Goal: Obtain resource: Download file/media

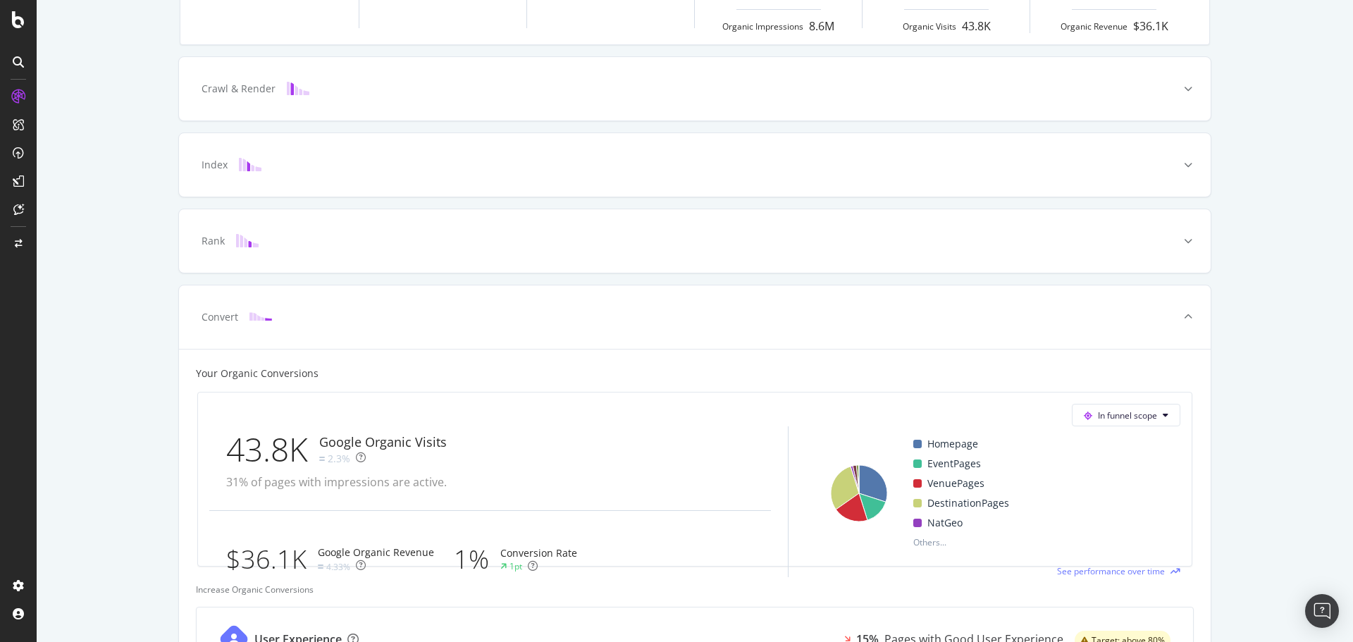
scroll to position [142, 0]
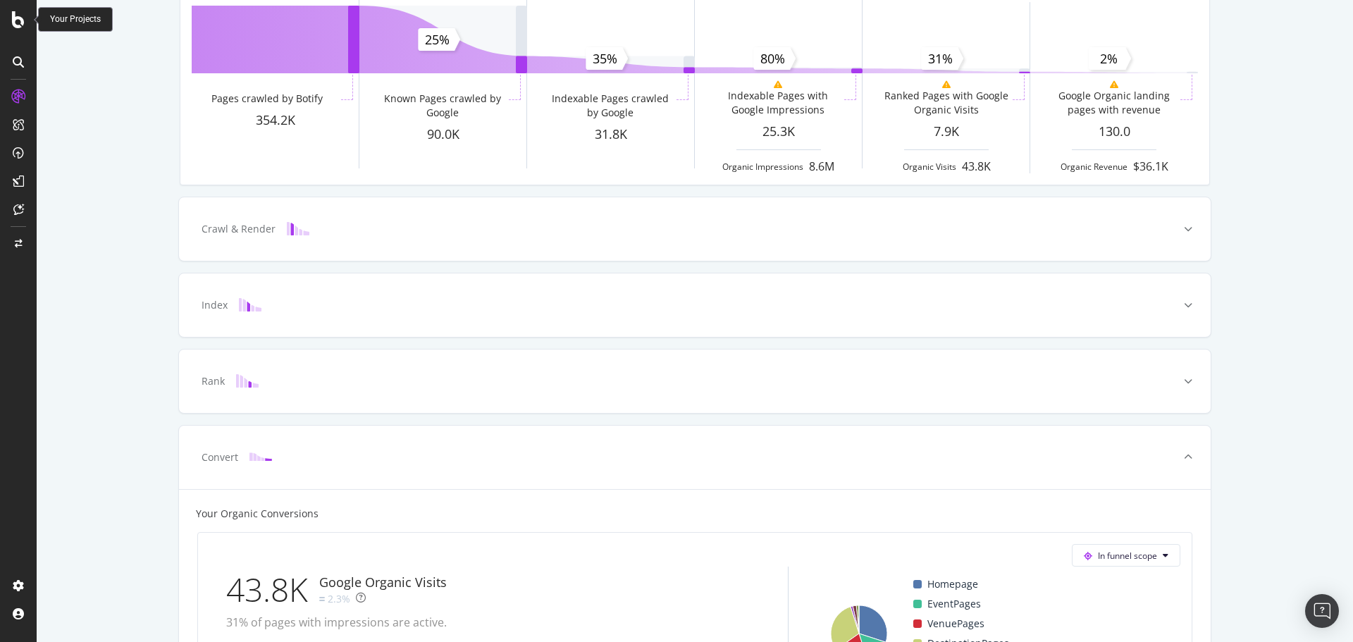
click at [22, 21] on icon at bounding box center [18, 19] width 13 height 17
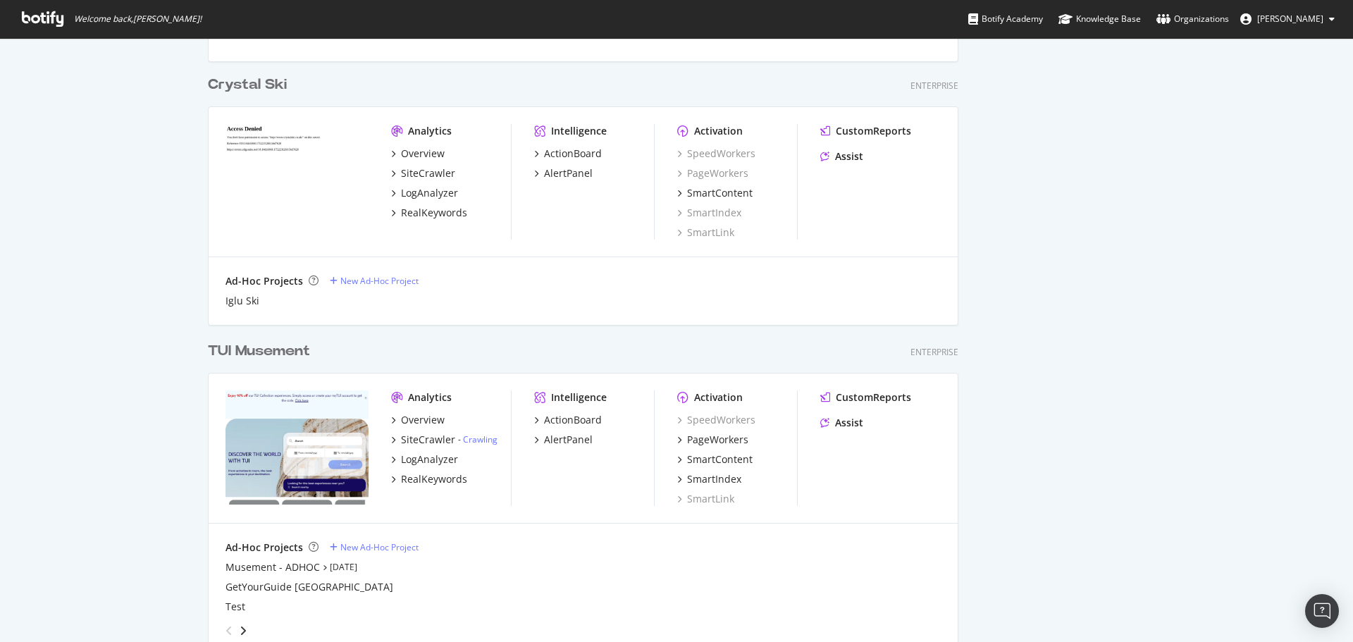
scroll to position [3464, 0]
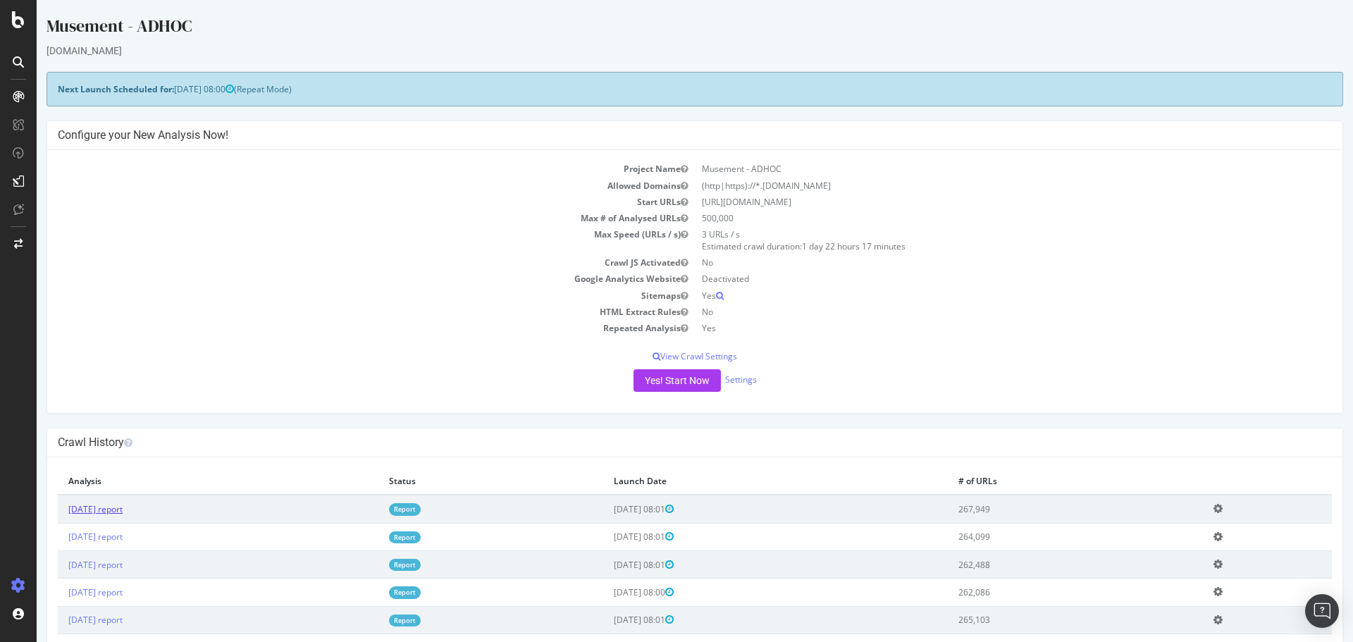
click at [106, 511] on link "[DATE] report" at bounding box center [95, 509] width 54 height 12
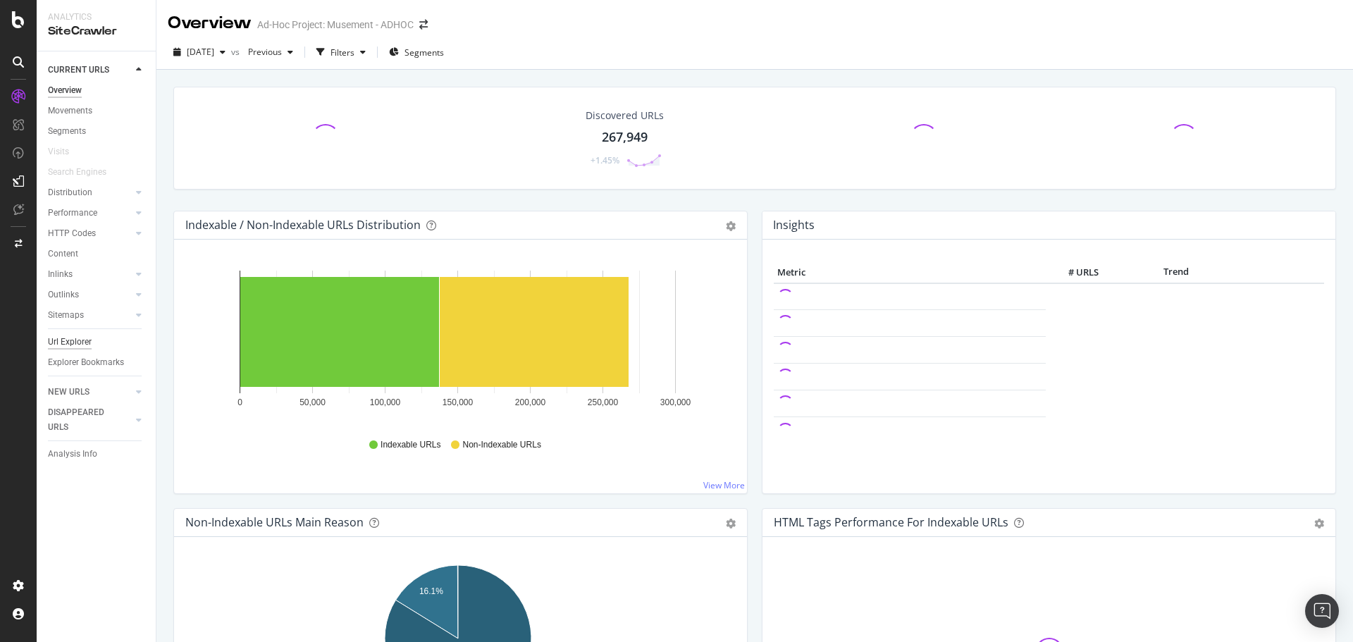
click at [72, 345] on div "Url Explorer" at bounding box center [70, 342] width 44 height 15
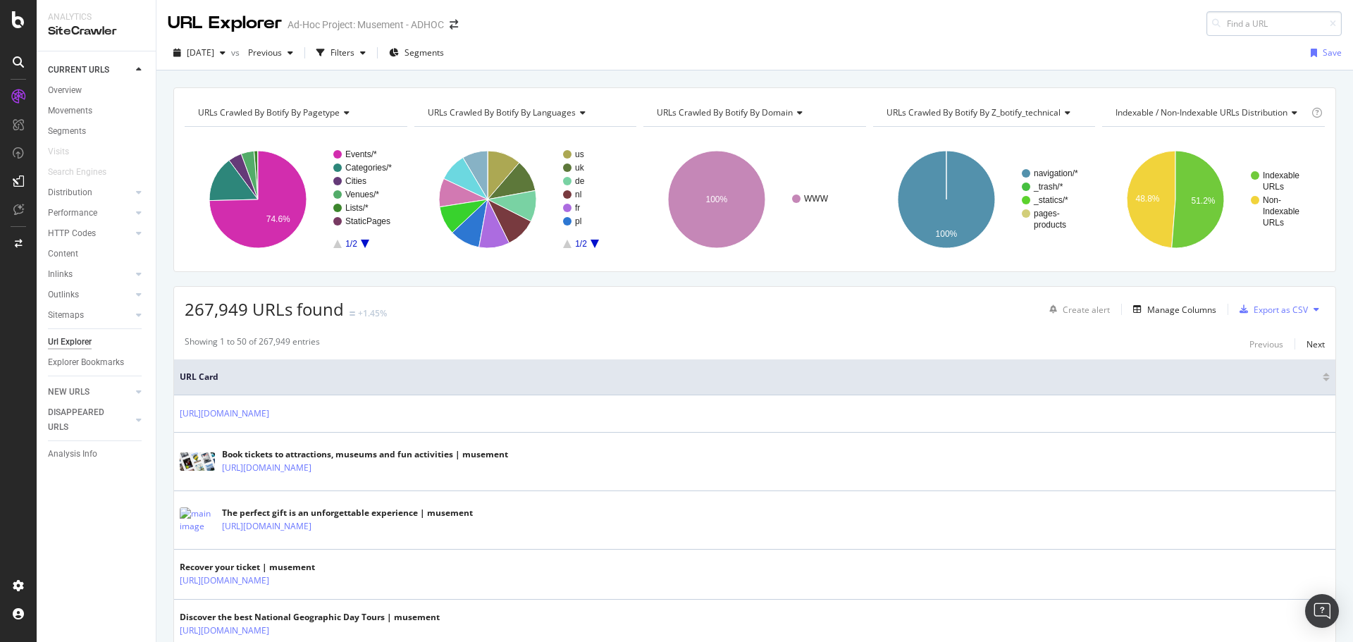
click at [1256, 35] on input at bounding box center [1273, 23] width 135 height 25
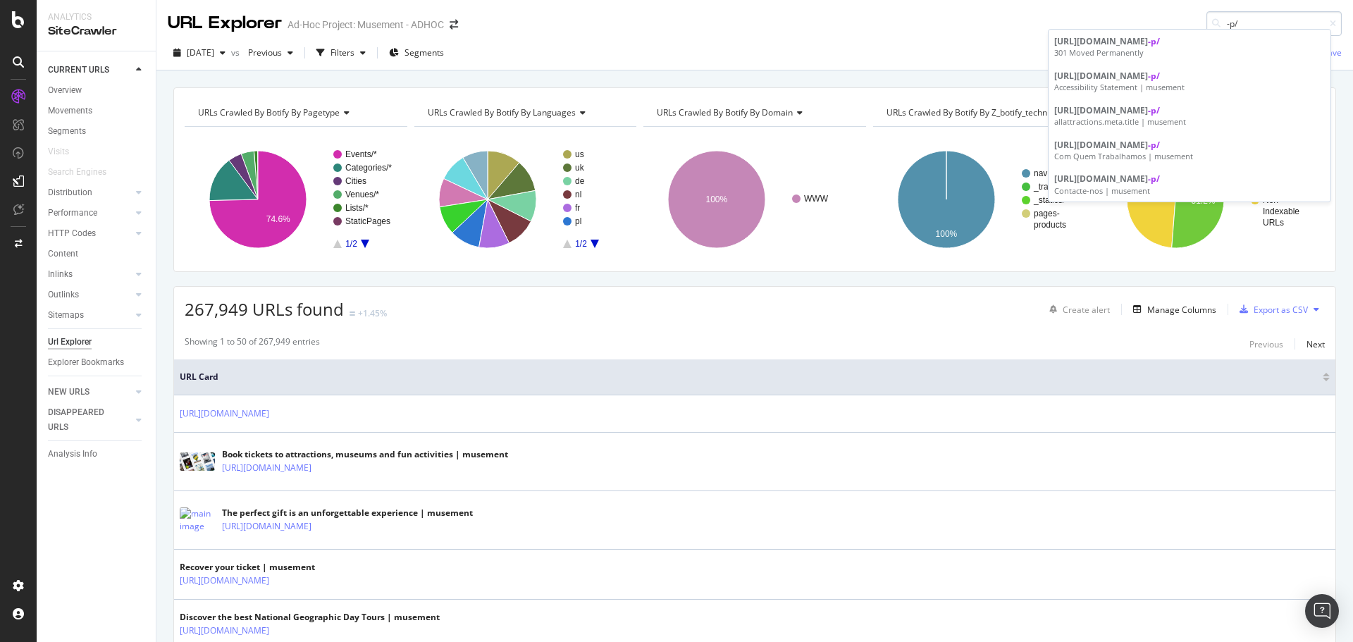
type input "-p/"
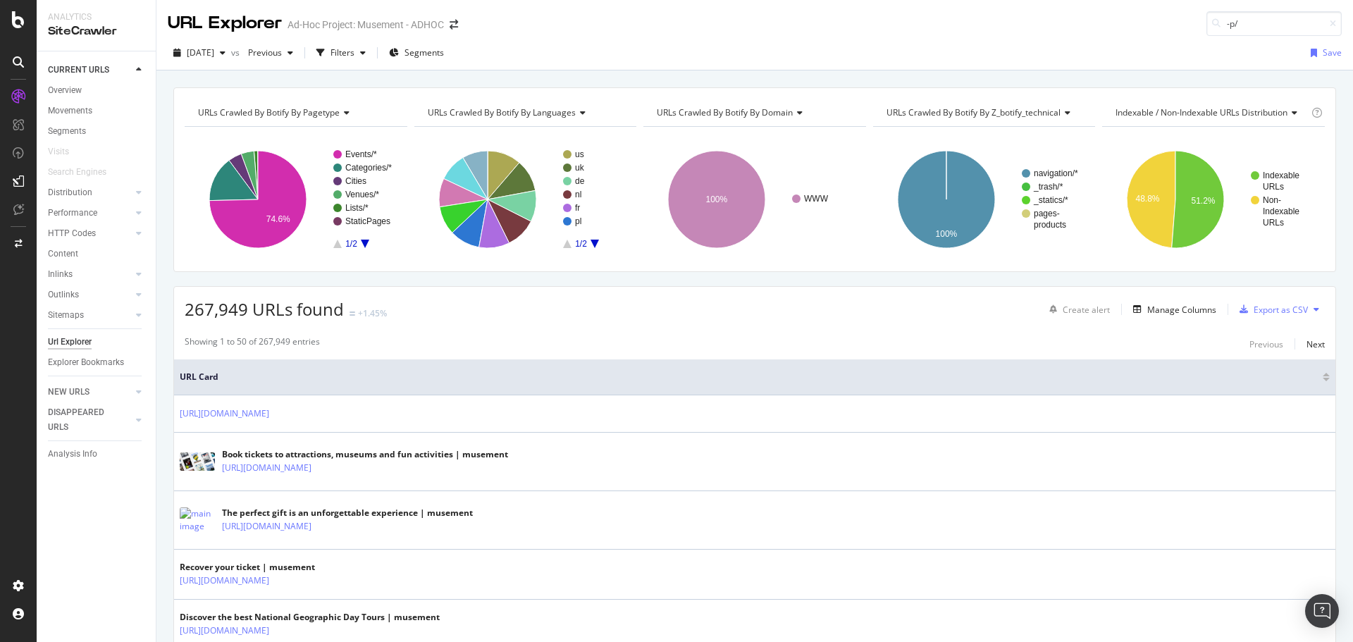
click at [1148, 16] on div "URL Explorer Ad-Hoc Project: Musement - ADHOC -p/" at bounding box center [754, 18] width 1196 height 36
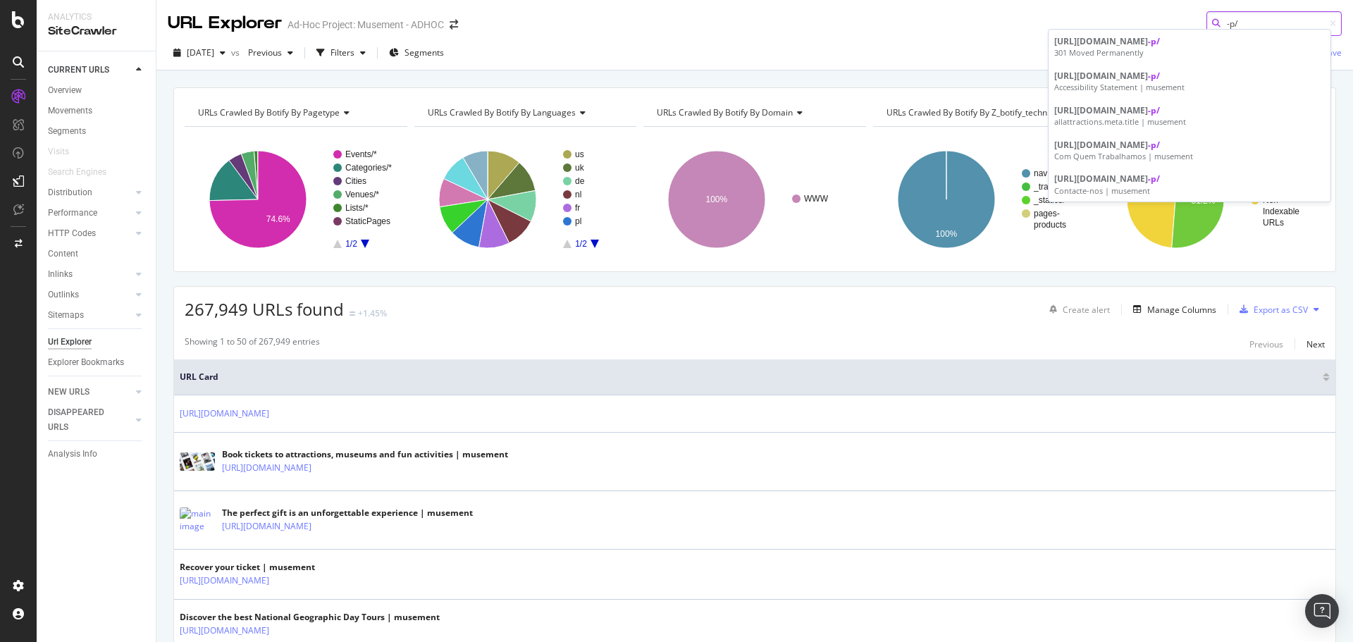
click at [1230, 25] on input "-p/" at bounding box center [1273, 23] width 135 height 25
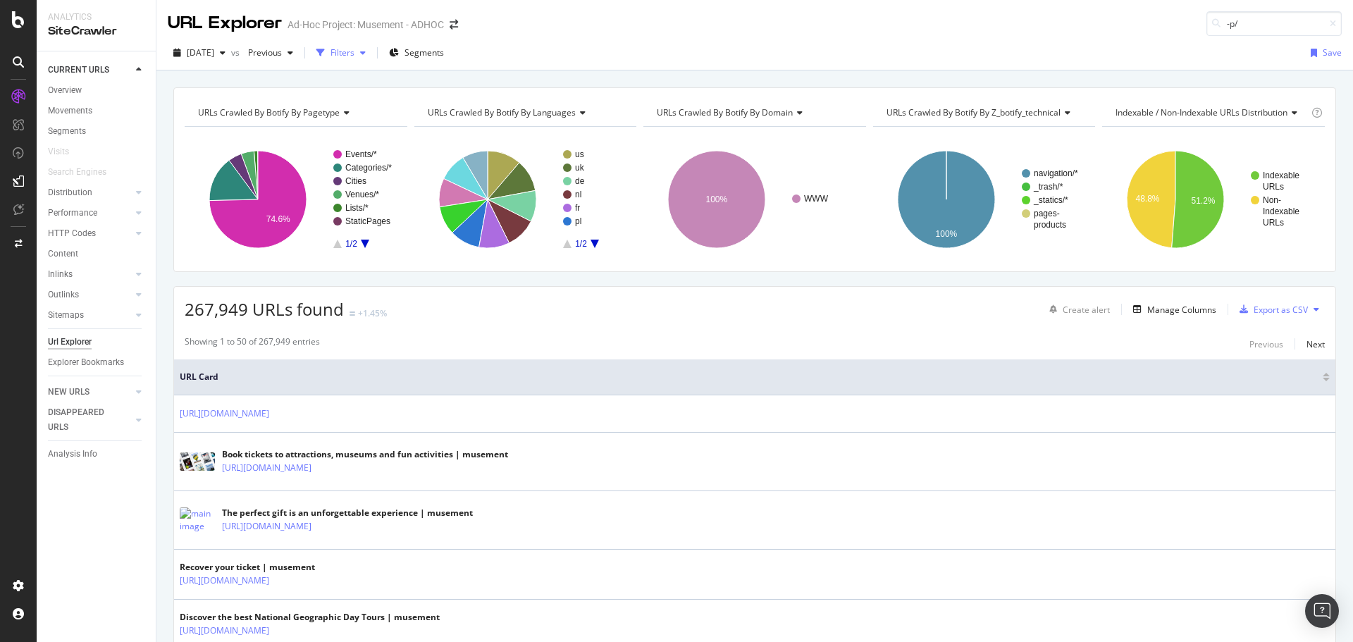
click at [371, 48] on div "Filters" at bounding box center [341, 52] width 61 height 21
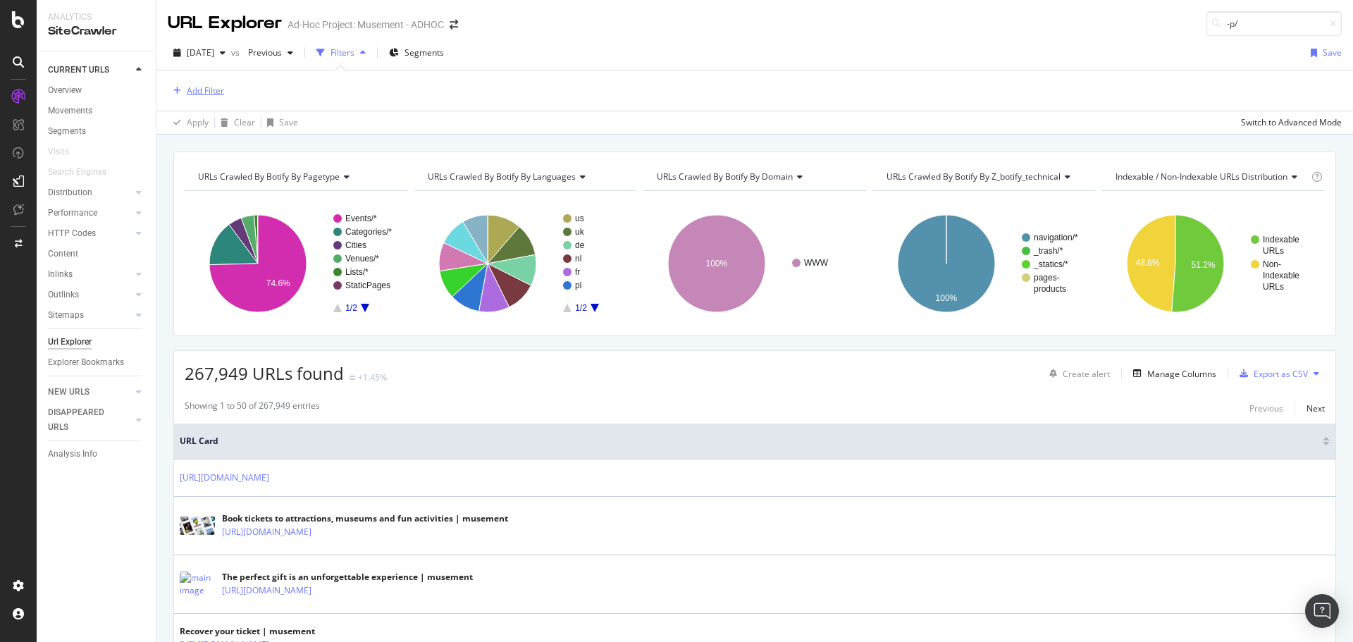
click at [210, 92] on div "Add Filter" at bounding box center [205, 91] width 37 height 12
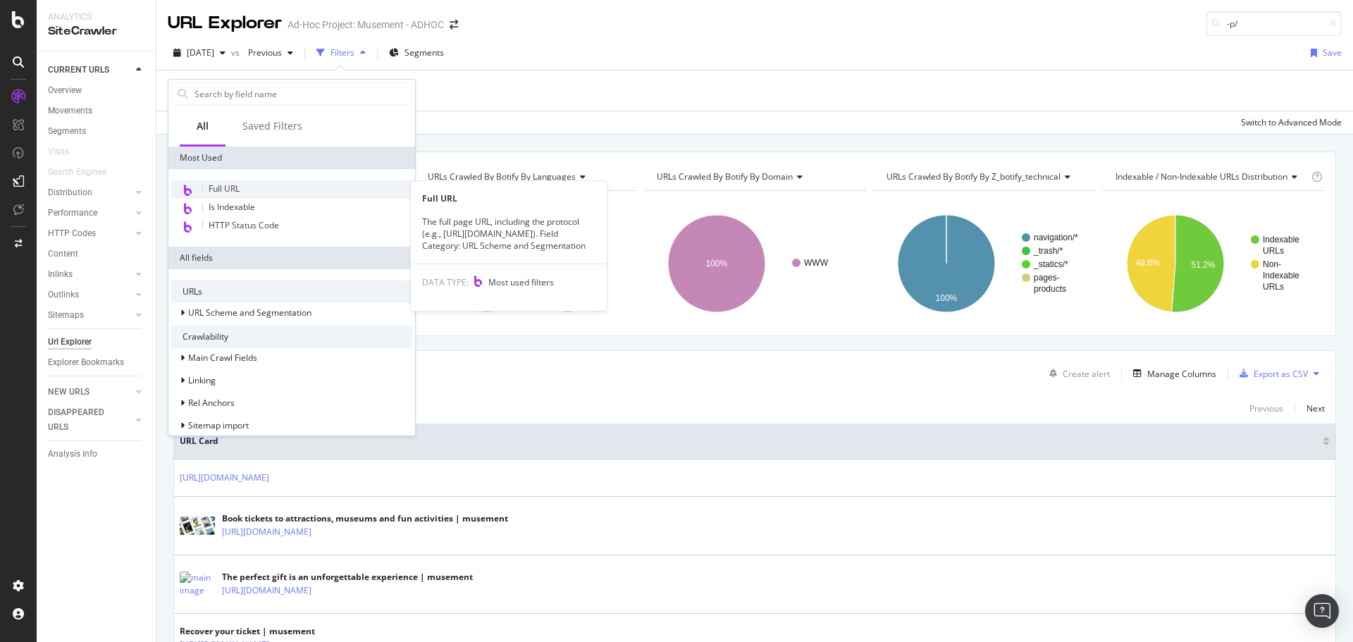
click at [246, 190] on div "Full URL" at bounding box center [291, 189] width 241 height 18
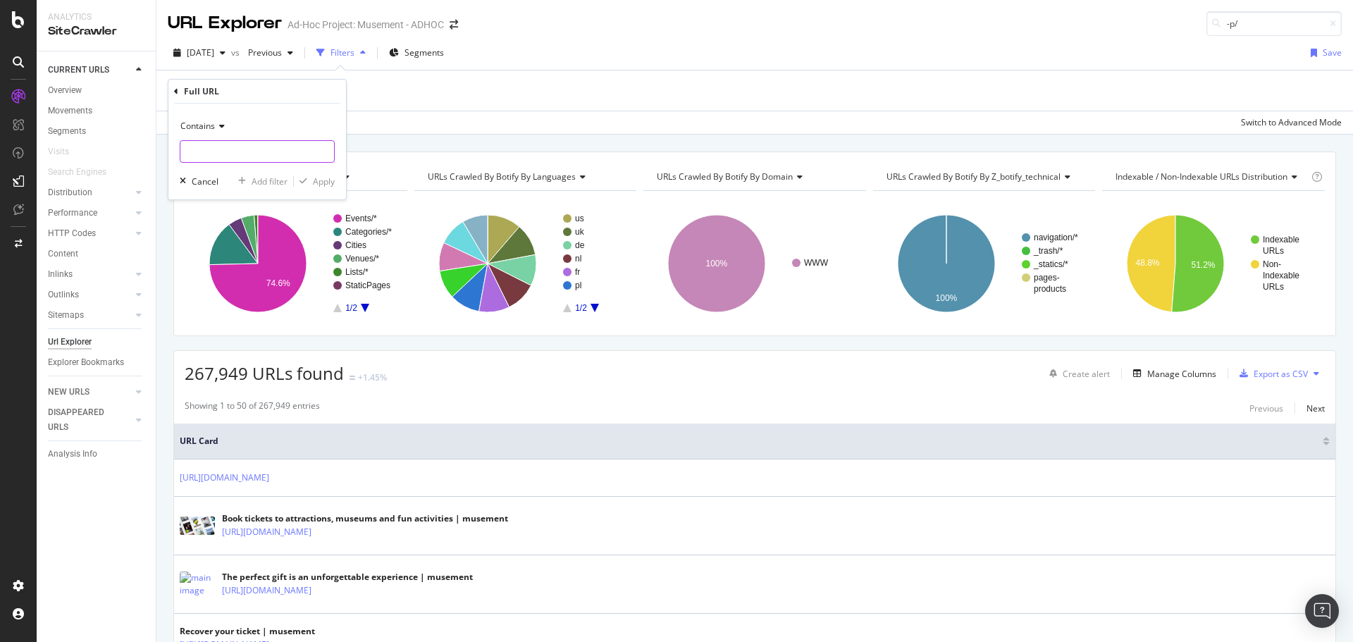
click at [230, 147] on input "text" at bounding box center [257, 151] width 154 height 23
type input "-p/"
click at [323, 180] on div "Apply" at bounding box center [324, 181] width 22 height 12
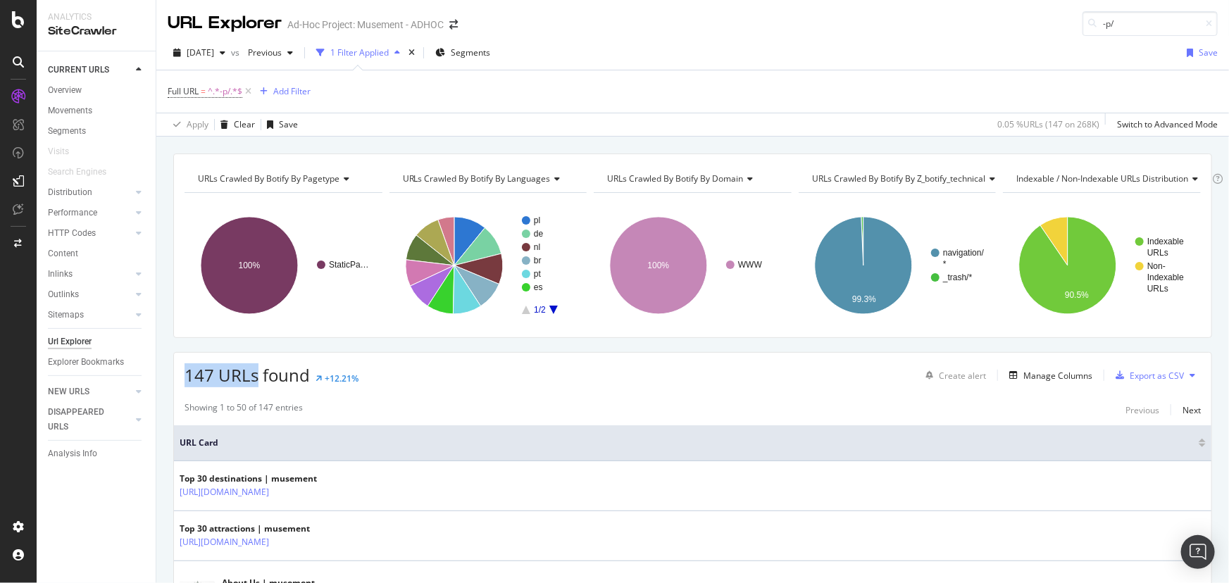
drag, startPoint x: 187, startPoint y: 373, endPoint x: 255, endPoint y: 378, distance: 67.8
click at [255, 378] on span "147 URLs found" at bounding box center [247, 375] width 125 height 23
click at [382, 364] on div "147 URLs found +12.21% Create alert Manage Columns Export as CSV" at bounding box center [693, 370] width 1038 height 35
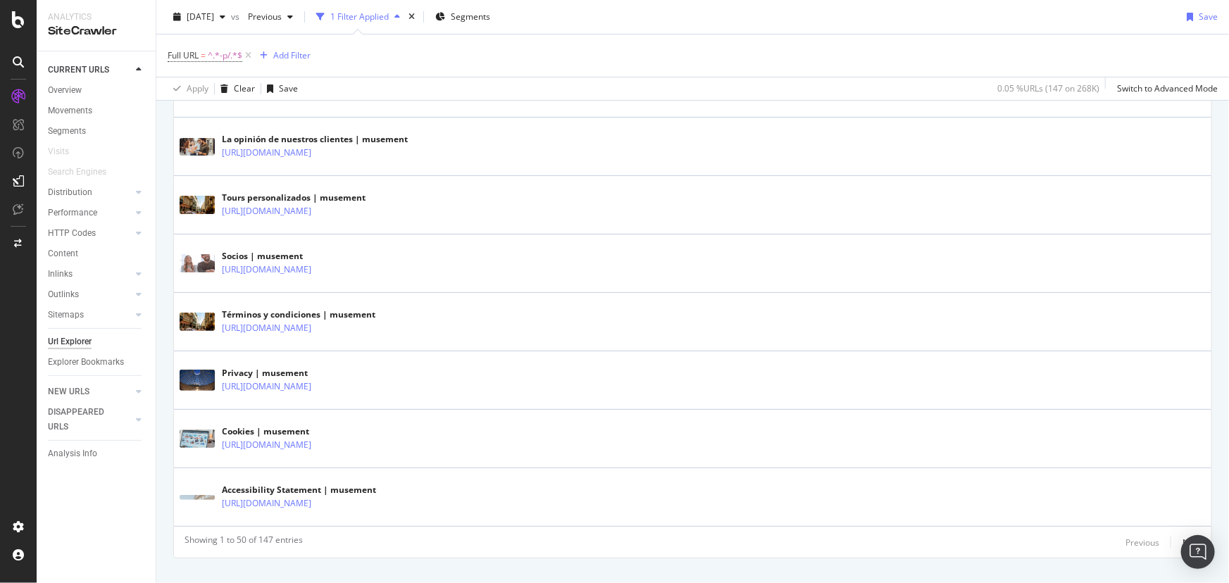
scroll to position [2828, 0]
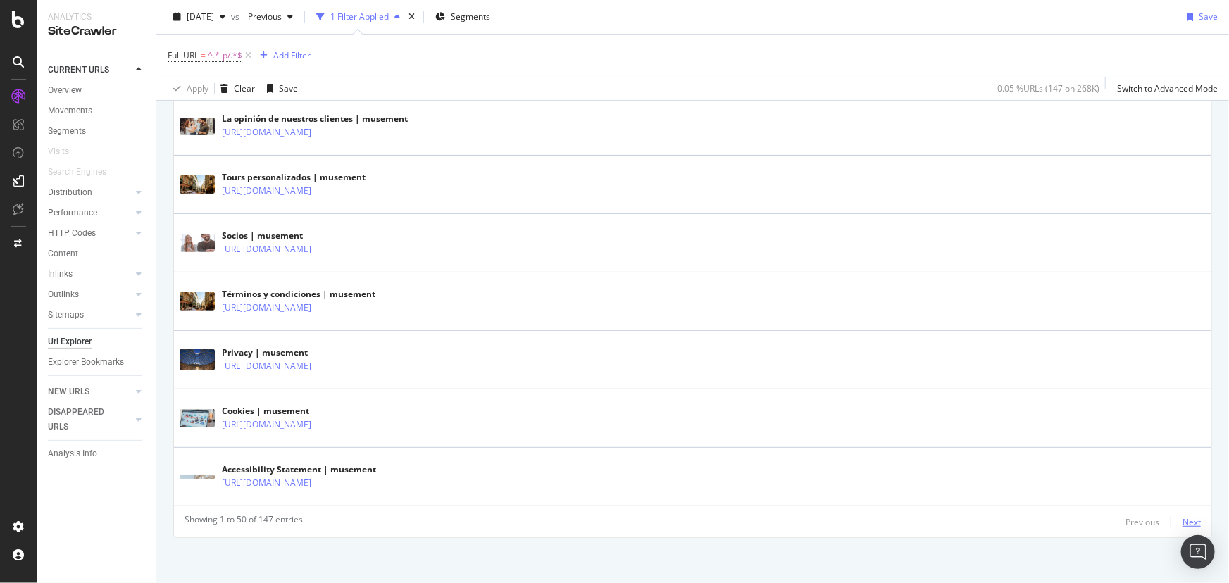
click at [1185, 522] on div "Next" at bounding box center [1192, 522] width 18 height 12
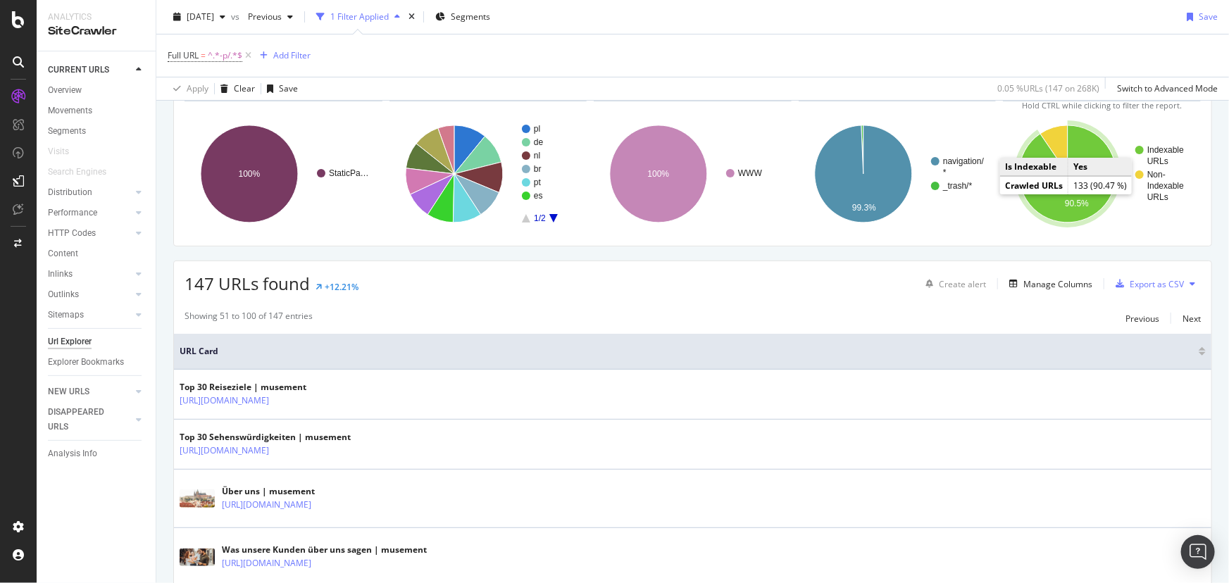
scroll to position [0, 0]
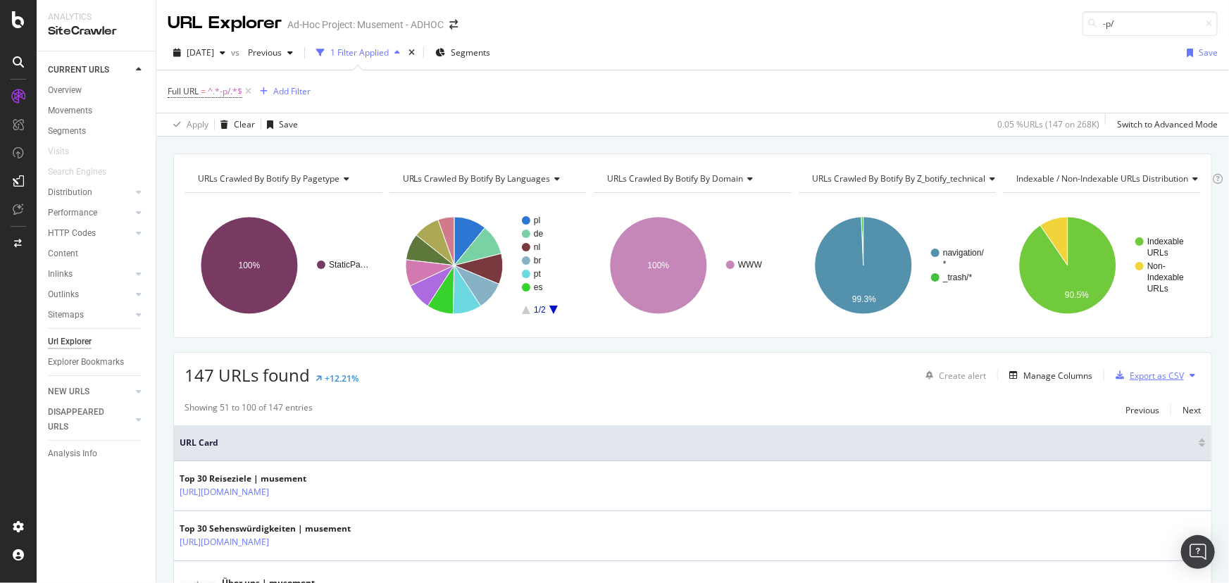
click at [1166, 371] on div "Export as CSV" at bounding box center [1157, 376] width 54 height 12
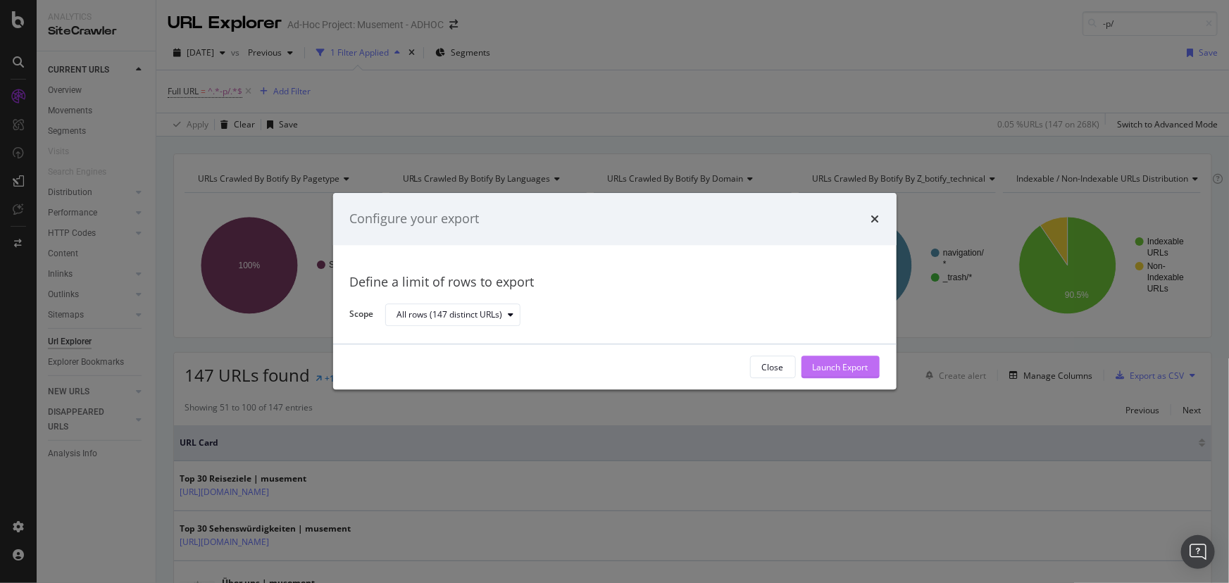
click at [848, 371] on div "Launch Export" at bounding box center [841, 367] width 56 height 12
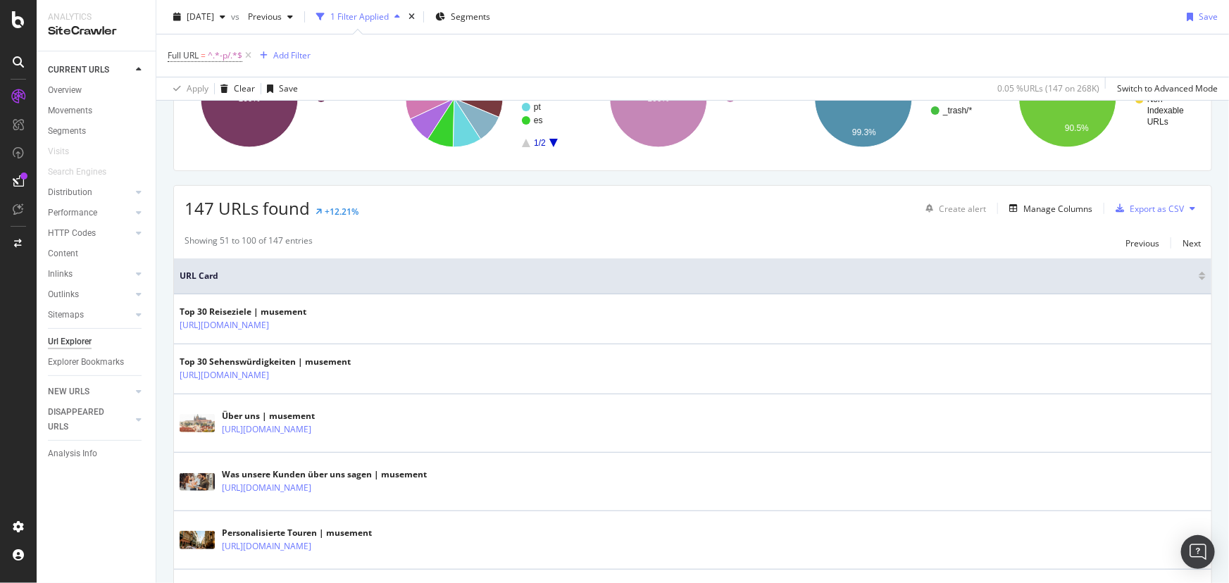
scroll to position [63, 0]
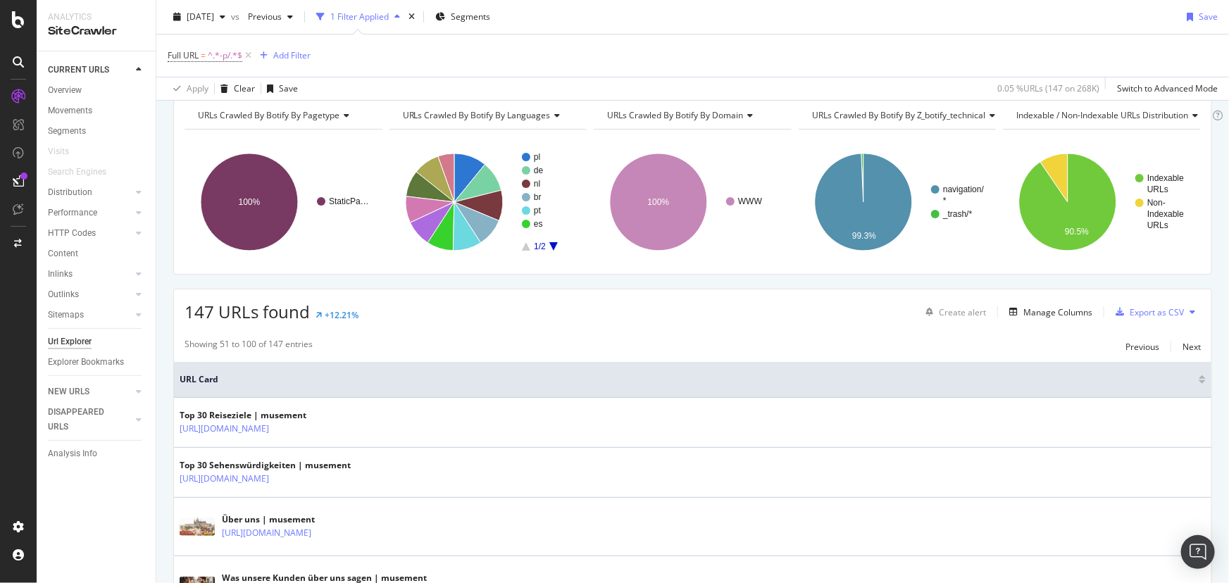
click at [23, 175] on div at bounding box center [23, 176] width 7 height 7
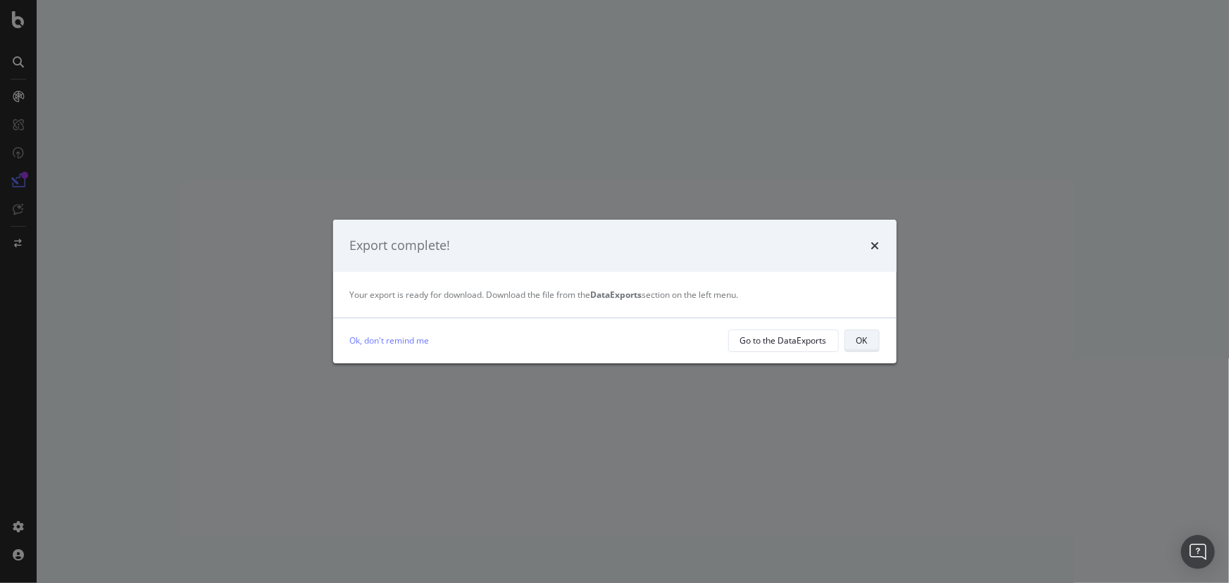
click at [857, 342] on div "OK" at bounding box center [862, 341] width 11 height 12
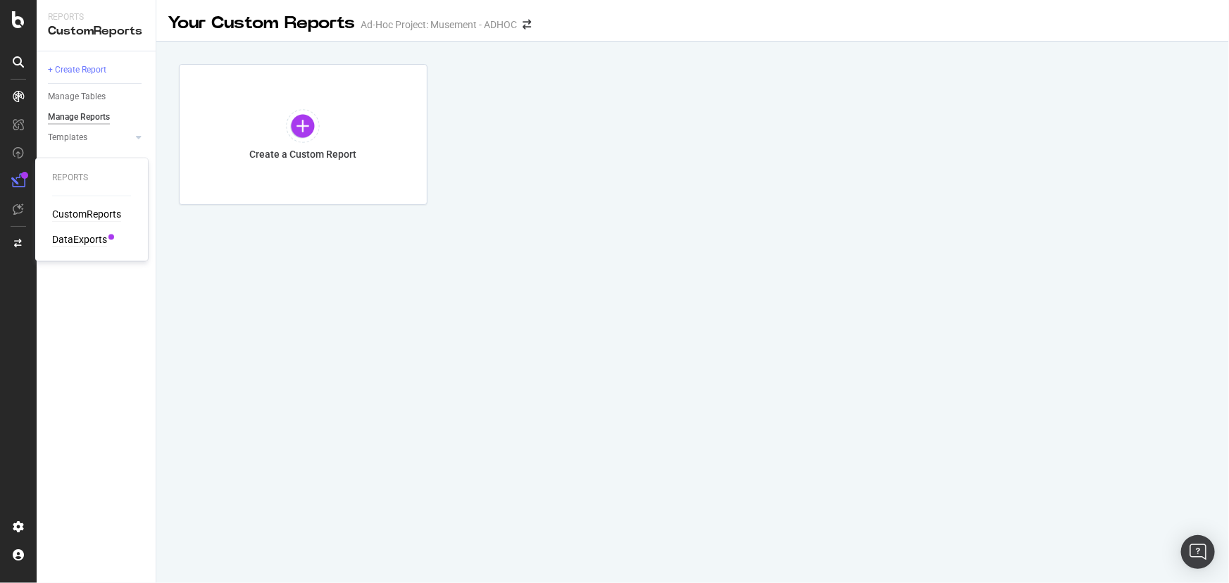
click at [84, 240] on div "DataExports" at bounding box center [79, 240] width 55 height 14
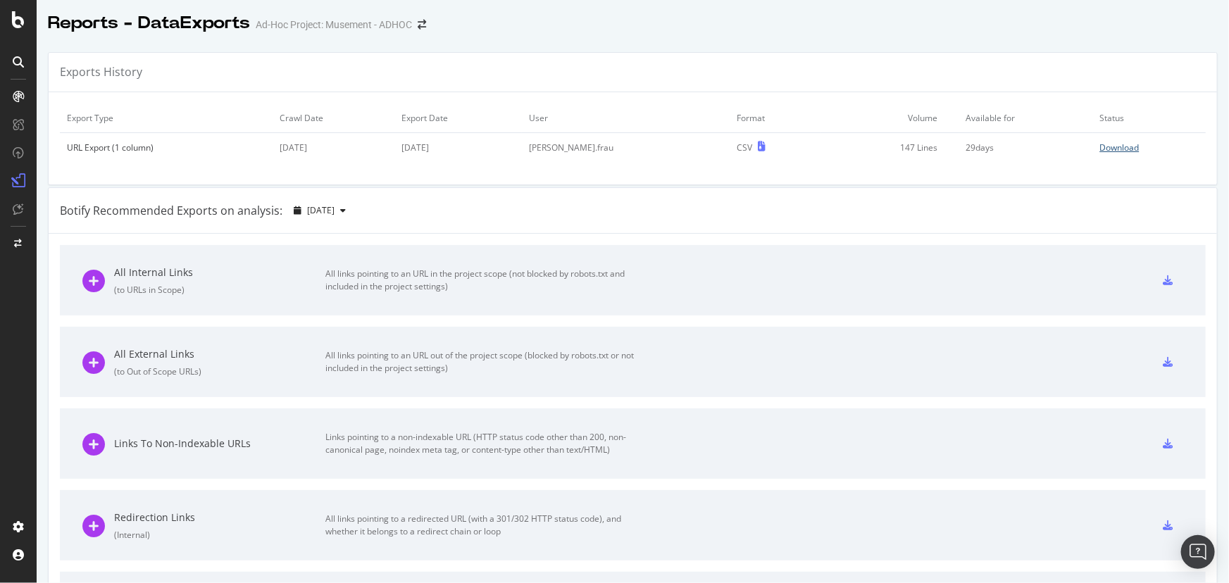
click at [1101, 148] on div "Download" at bounding box center [1120, 148] width 39 height 12
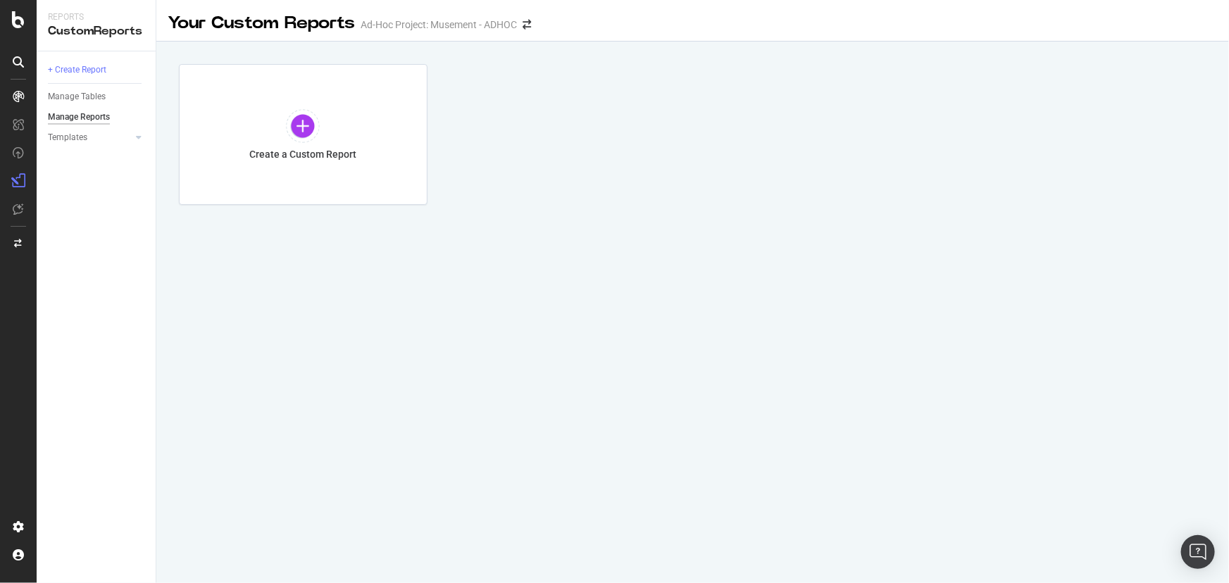
click at [1031, 88] on div "Create a Custom Report" at bounding box center [693, 134] width 1028 height 141
click at [810, 438] on div "Your Custom Reports Ad-Hoc Project: Musement - ADHOC Create a Custom Report" at bounding box center [692, 291] width 1073 height 583
